Goal: Register for event/course

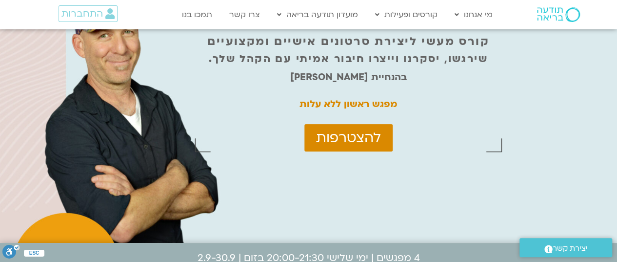
scroll to position [81, 0]
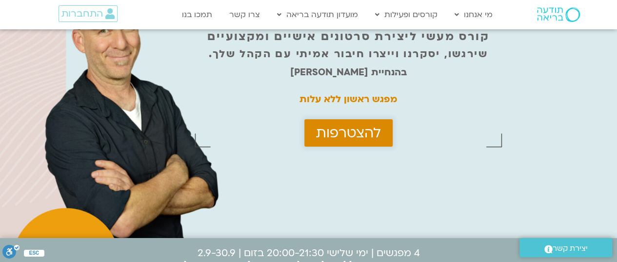
click at [345, 138] on span "להצטרפות" at bounding box center [348, 133] width 65 height 16
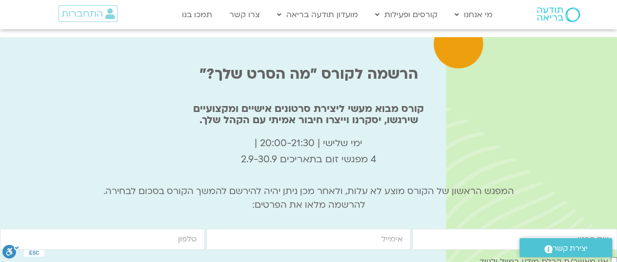
scroll to position [3327, 0]
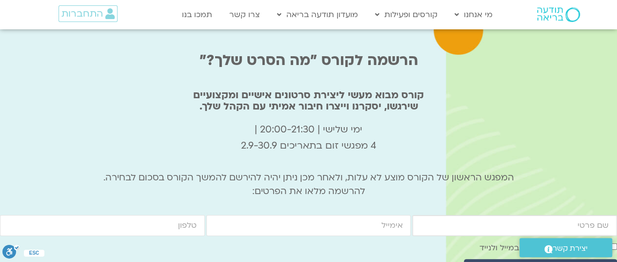
click at [503, 215] on input "firstname" at bounding box center [514, 225] width 205 height 21
type input "[PERSON_NAME]"
type input "[EMAIL_ADDRESS][DOMAIN_NAME]"
type input "0546693325"
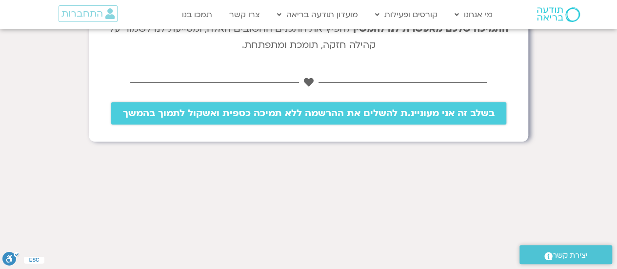
scroll to position [325, 0]
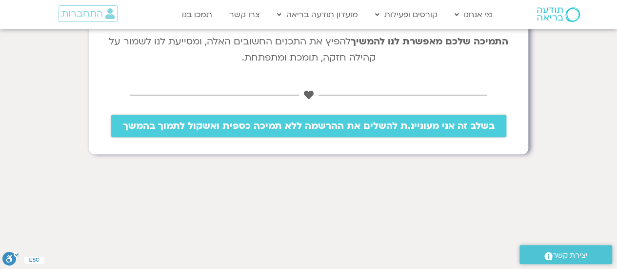
click at [339, 132] on link "בשלב זה אני מעוניינ.ת להשלים את ההרשמה ללא תמיכה כספית ואשקול לתמוך בהמשך" at bounding box center [308, 126] width 395 height 22
